Goal: Share content: Share content

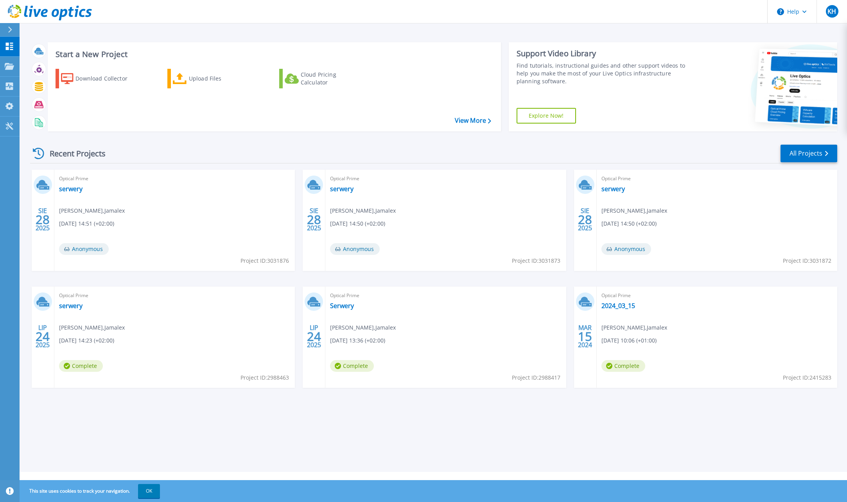
click at [83, 210] on span "Krzysztof Hasiński , Jamalex" at bounding box center [92, 210] width 66 height 9
click at [134, 178] on span "Optical Prime" at bounding box center [174, 178] width 231 height 9
click at [133, 178] on span "Optical Prime" at bounding box center [174, 178] width 231 height 9
click at [69, 181] on span "Optical Prime" at bounding box center [174, 178] width 231 height 9
click at [98, 214] on span "Krzysztof Hasiński , Jamalex" at bounding box center [92, 210] width 66 height 9
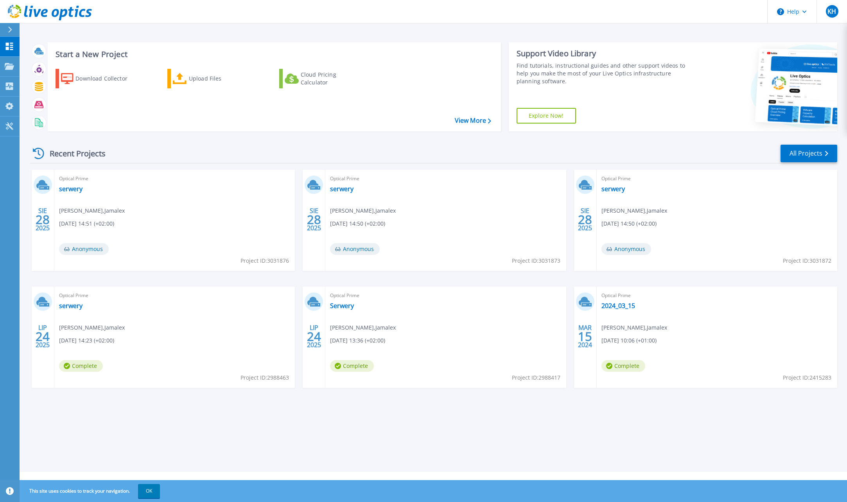
drag, startPoint x: 98, startPoint y: 214, endPoint x: 171, endPoint y: 250, distance: 81.7
click at [185, 251] on div "Optical Prime serwery Krzysztof Hasiński , Jamalex 08.28.2025, 14:51 (+02:00) A…" at bounding box center [174, 220] width 240 height 101
click at [95, 251] on span "Anonymous" at bounding box center [84, 249] width 50 height 12
drag, startPoint x: 76, startPoint y: 238, endPoint x: 69, endPoint y: 219, distance: 20.5
click at [75, 237] on div "Optical Prime serwery Krzysztof Hasiński , Jamalex 08.28.2025, 14:51 (+02:00) A…" at bounding box center [174, 220] width 240 height 101
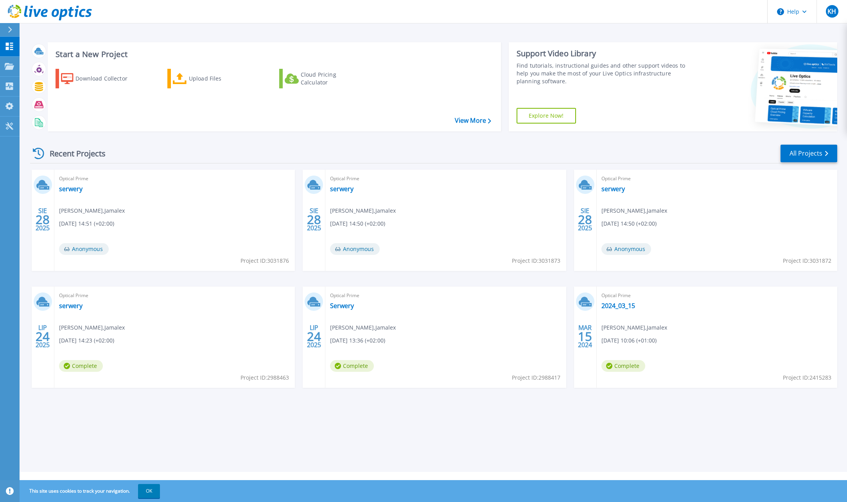
drag, startPoint x: 69, startPoint y: 219, endPoint x: 68, endPoint y: 210, distance: 8.6
click at [69, 218] on div "Optical Prime serwery Krzysztof Hasiński , Jamalex 08.28.2025, 14:51 (+02:00) A…" at bounding box center [174, 220] width 240 height 101
click at [42, 152] on icon at bounding box center [38, 153] width 11 height 11
click at [134, 231] on div "Optical Prime serwery Krzysztof Hasiński , Jamalex 08.28.2025, 14:51 (+02:00) A…" at bounding box center [174, 220] width 240 height 101
drag, startPoint x: 99, startPoint y: 254, endPoint x: 87, endPoint y: 253, distance: 12.1
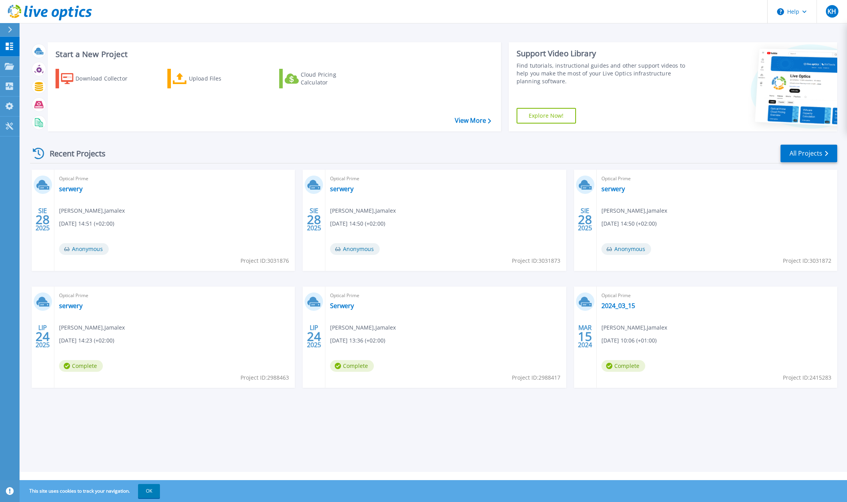
click at [99, 254] on span "Anonymous" at bounding box center [84, 249] width 50 height 12
click at [86, 253] on span "Anonymous" at bounding box center [84, 249] width 50 height 12
click at [79, 243] on span "Anonymous" at bounding box center [84, 249] width 50 height 12
click at [259, 258] on span "Project ID: 3031876" at bounding box center [264, 260] width 48 height 9
click at [259, 260] on span "Project ID: 3031876" at bounding box center [264, 260] width 48 height 9
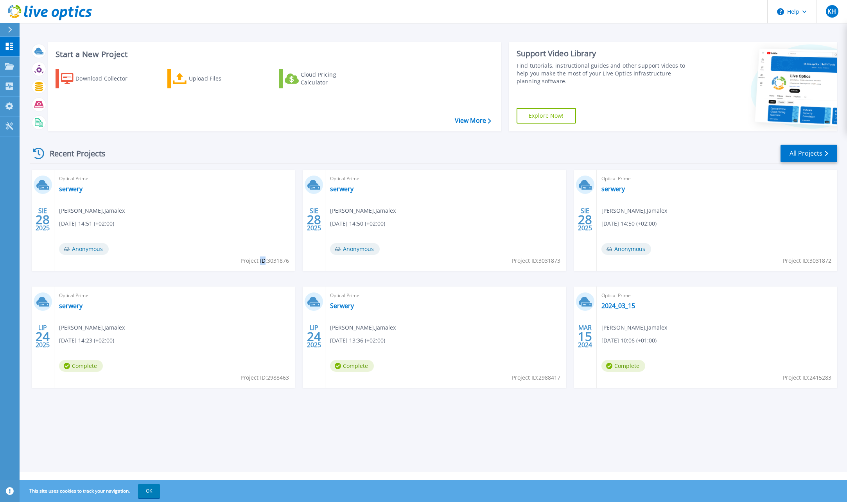
click at [259, 261] on span "Project ID: 3031876" at bounding box center [264, 260] width 48 height 9
click at [88, 247] on span "Anonymous" at bounding box center [84, 249] width 50 height 12
click at [75, 247] on span "Anonymous" at bounding box center [84, 249] width 50 height 12
click at [50, 224] on div "SIE 28 2025 Optical Prime serwery Krzysztof Hasiński , Jamalex 08.28.2025, 14:5…" at bounding box center [163, 220] width 263 height 101
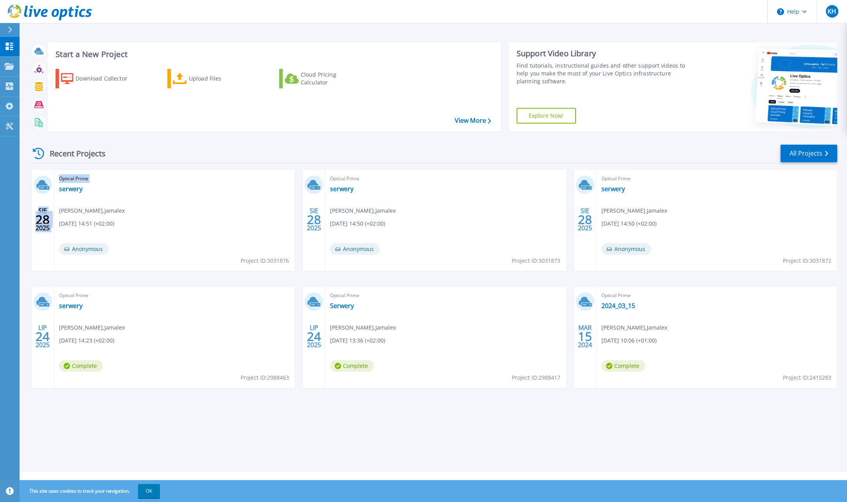
drag, startPoint x: 50, startPoint y: 224, endPoint x: 36, endPoint y: 220, distance: 14.8
click at [36, 220] on span "28" at bounding box center [43, 219] width 14 height 7
click at [51, 179] on div "SIE 28 2025" at bounding box center [43, 220] width 23 height 101
click at [11, 64] on icon at bounding box center [9, 66] width 9 height 7
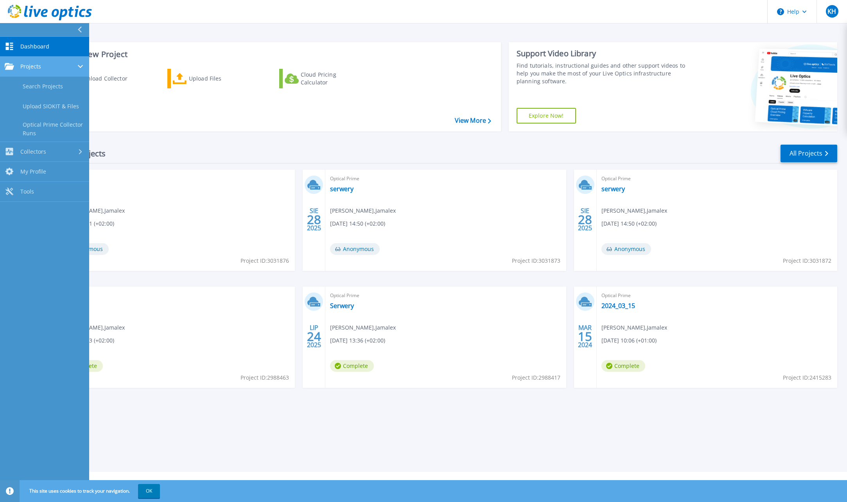
click at [34, 67] on span "Projects" at bounding box center [30, 66] width 21 height 7
click at [63, 67] on div "Projects" at bounding box center [45, 66] width 80 height 7
click at [56, 89] on link "Search Projects" at bounding box center [44, 87] width 89 height 20
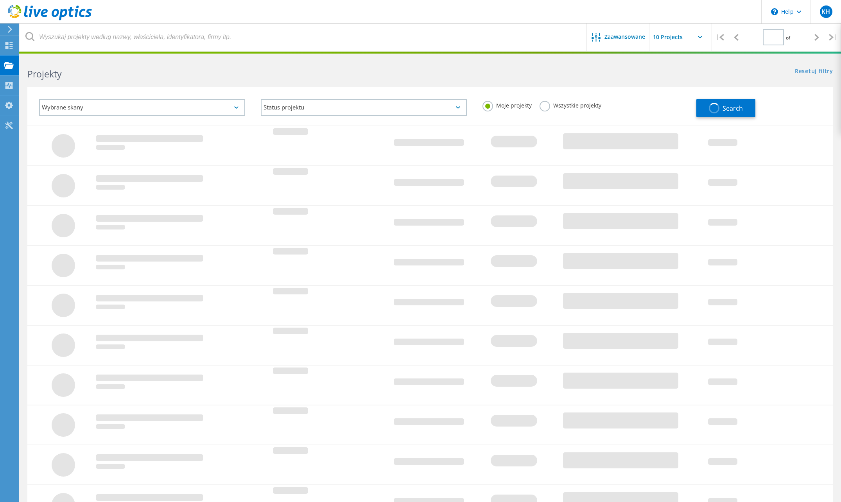
type input "1"
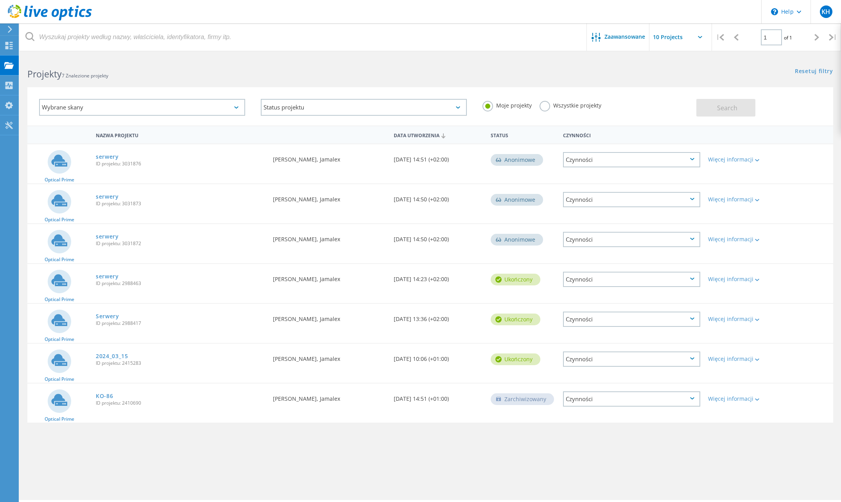
click at [636, 165] on div "Czynności" at bounding box center [631, 159] width 137 height 15
click at [629, 165] on div "Udostępnij" at bounding box center [632, 166] width 136 height 12
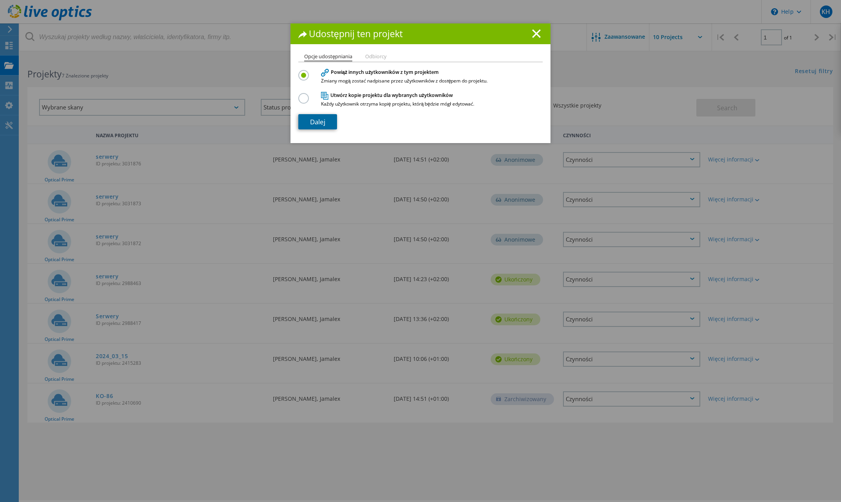
click at [325, 123] on link "Dalej" at bounding box center [317, 121] width 39 height 15
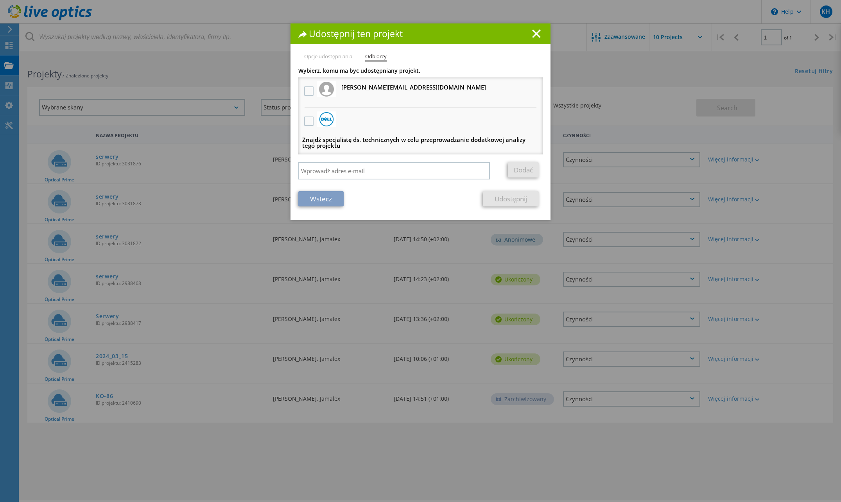
click at [335, 58] on li "Opcje udostępniania" at bounding box center [328, 57] width 48 height 6
click at [343, 170] on input "search" at bounding box center [394, 170] width 192 height 17
paste input "andrzej.ulecki@plc-solutions.pl"
type input "andrzej.ulecki@plc-solutions.pl"
click at [514, 170] on link "Dodać" at bounding box center [523, 169] width 31 height 15
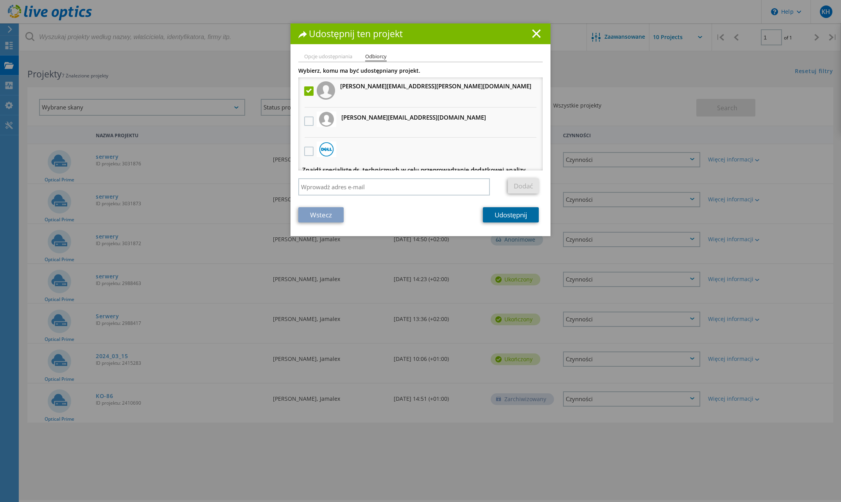
click at [499, 212] on link "Udostępnij" at bounding box center [511, 214] width 56 height 15
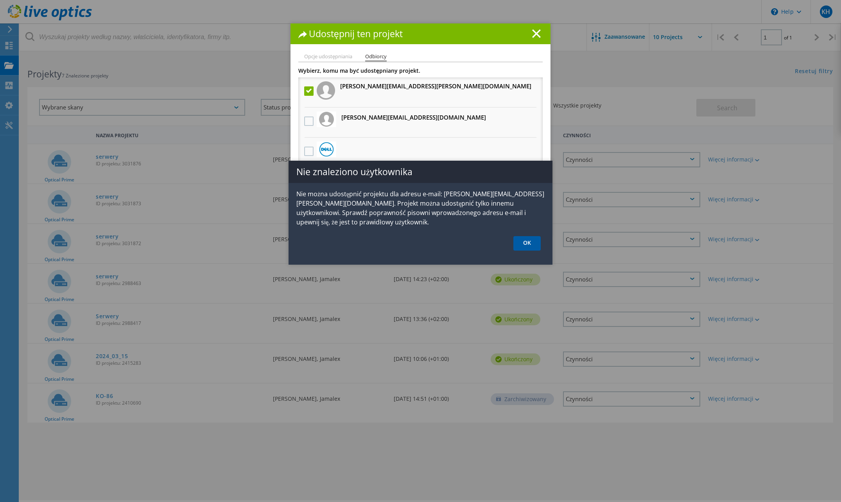
click at [523, 237] on link "OK" at bounding box center [526, 243] width 27 height 14
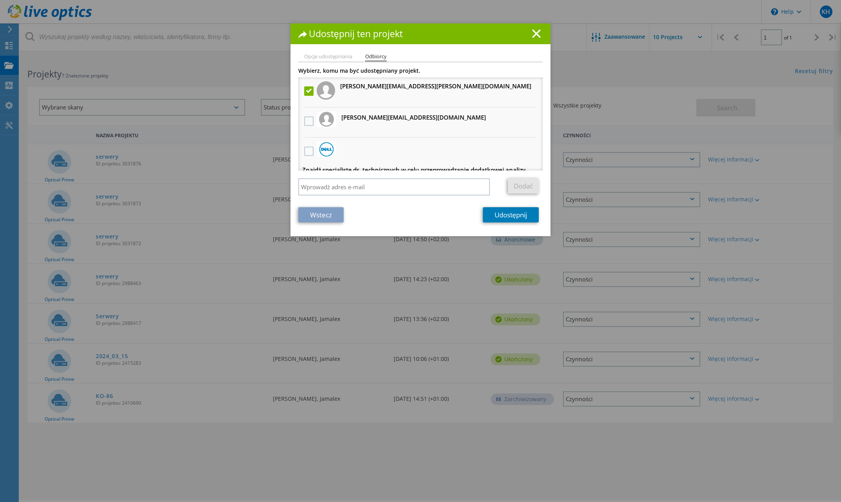
click at [327, 60] on li "Opcje udostępniania" at bounding box center [328, 57] width 48 height 6
click at [326, 54] on li "Opcje udostępniania" at bounding box center [328, 57] width 48 height 6
click at [532, 33] on icon at bounding box center [536, 33] width 9 height 9
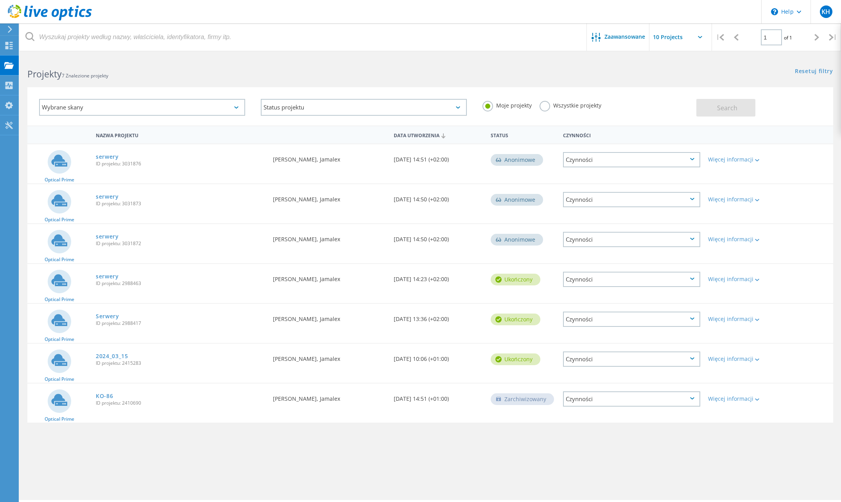
click at [683, 160] on div "Czynności" at bounding box center [631, 159] width 137 height 15
click at [682, 163] on div "Udostępnij" at bounding box center [632, 166] width 136 height 12
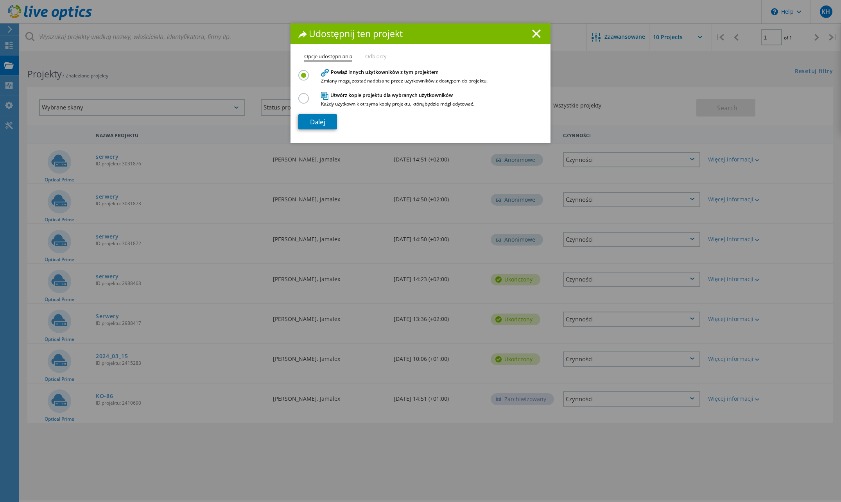
click at [302, 95] on label at bounding box center [305, 94] width 14 height 2
click at [0, 0] on input "radio" at bounding box center [0, 0] width 0 height 0
click at [308, 122] on link "Dalej" at bounding box center [317, 121] width 39 height 15
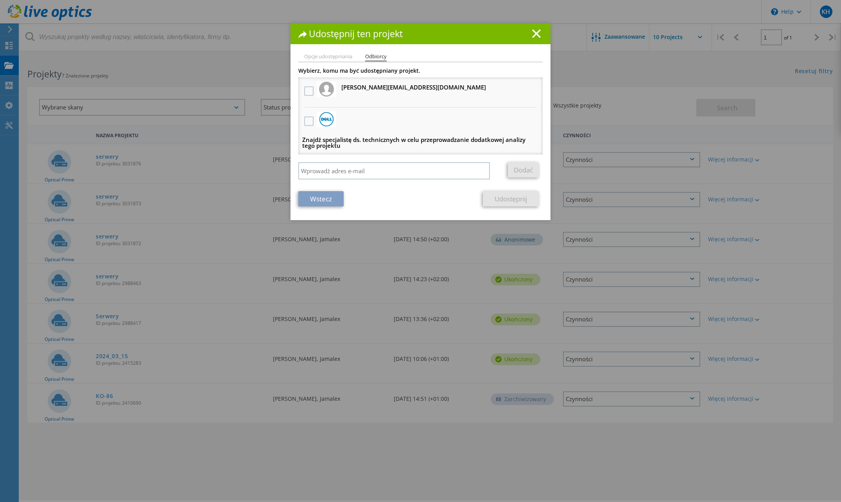
click at [530, 28] on div "Udostępnij ten projekt" at bounding box center [420, 33] width 260 height 21
click at [535, 34] on line at bounding box center [536, 34] width 8 height 8
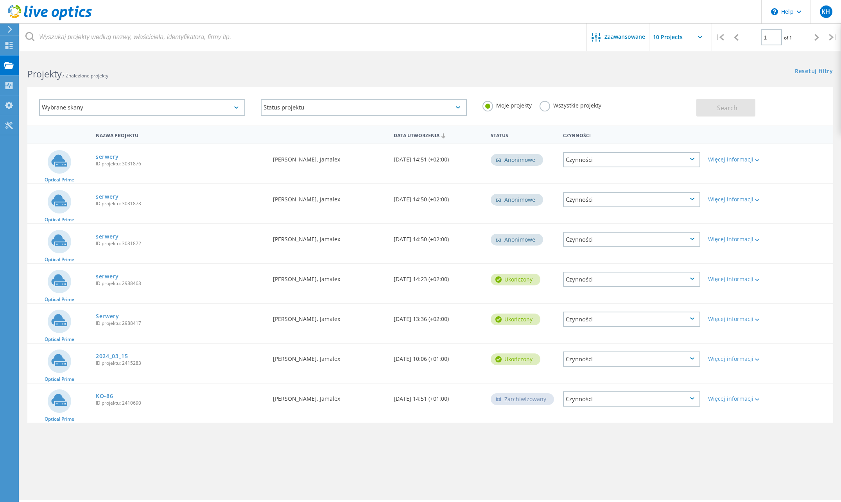
click at [516, 160] on div "Anonimowe" at bounding box center [517, 160] width 52 height 12
click at [430, 156] on div "Data utworzenia 08/28/2025, 14:51 (+02:00)" at bounding box center [438, 157] width 97 height 26
click at [327, 161] on div "Wymagane przez Krzysztof Hasiński, Jamalex" at bounding box center [329, 157] width 121 height 26
click at [720, 159] on div "Więcej informacji" at bounding box center [736, 159] width 57 height 5
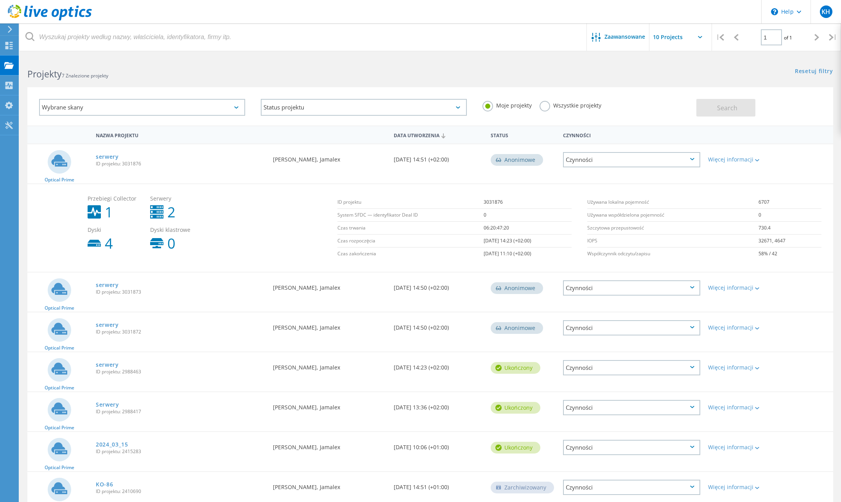
click at [657, 161] on div "Czynności" at bounding box center [631, 159] width 137 height 15
click at [653, 146] on div "Wyświetl projekt" at bounding box center [632, 142] width 136 height 12
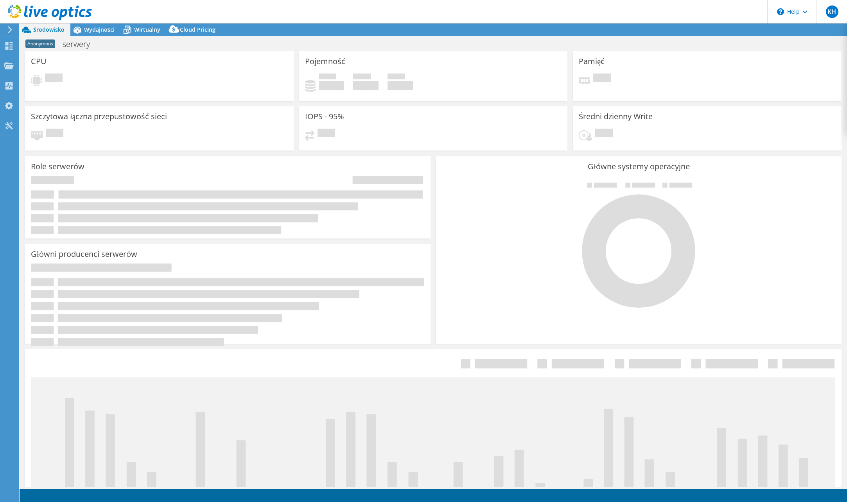
select select "USD"
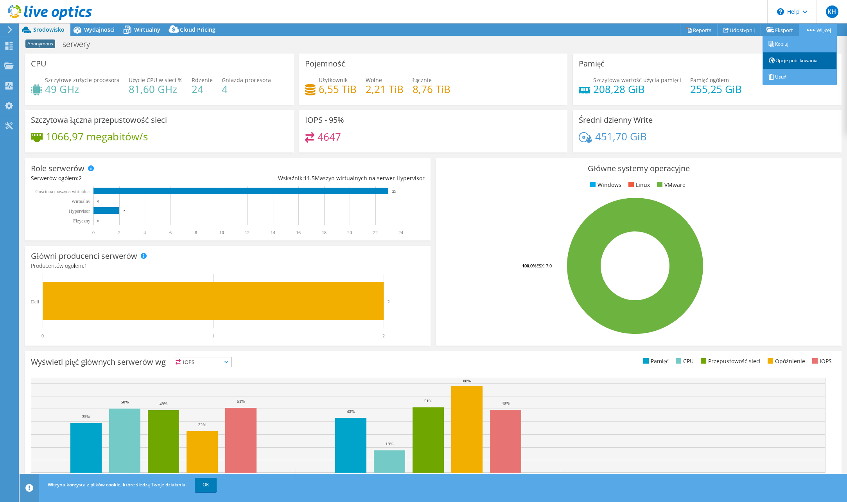
click at [796, 59] on link "Opcje publikowania" at bounding box center [799, 60] width 74 height 16
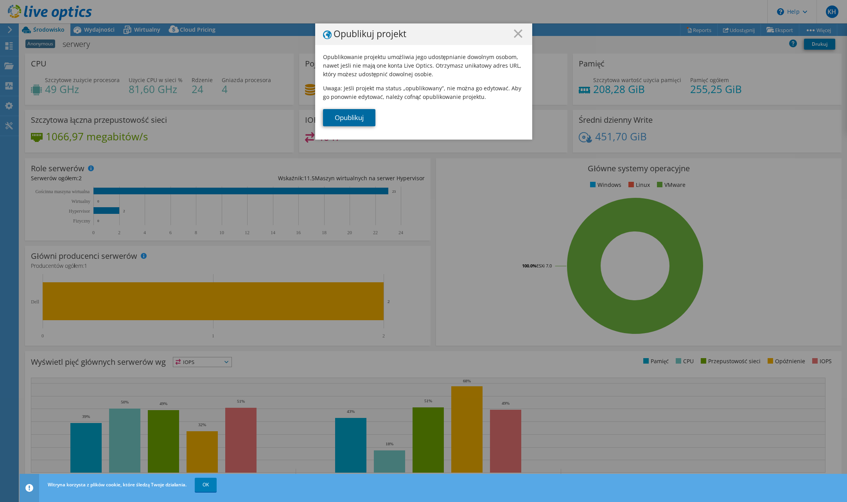
click at [357, 118] on link "Opublikuj" at bounding box center [349, 117] width 52 height 17
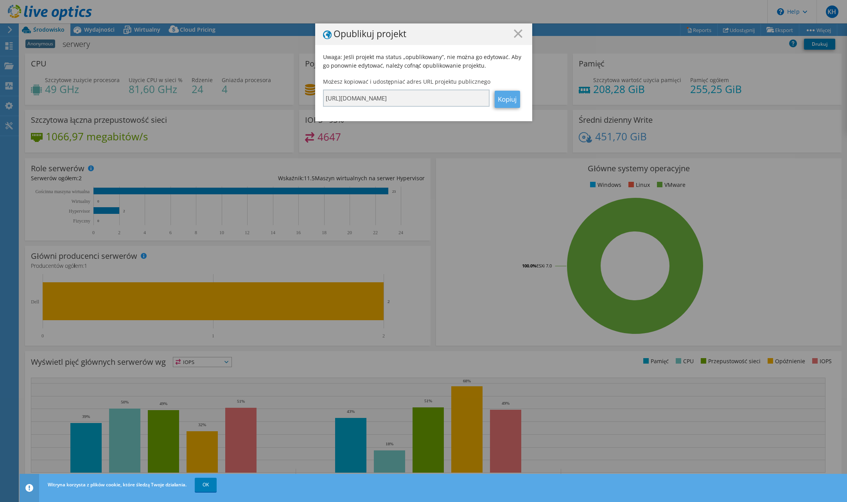
click at [500, 97] on link "Kopiuj" at bounding box center [507, 99] width 25 height 17
click at [504, 34] on h1 "Opublikuj projekt" at bounding box center [423, 34] width 201 height 10
click at [514, 32] on line at bounding box center [518, 34] width 8 height 8
